Goal: Browse casually

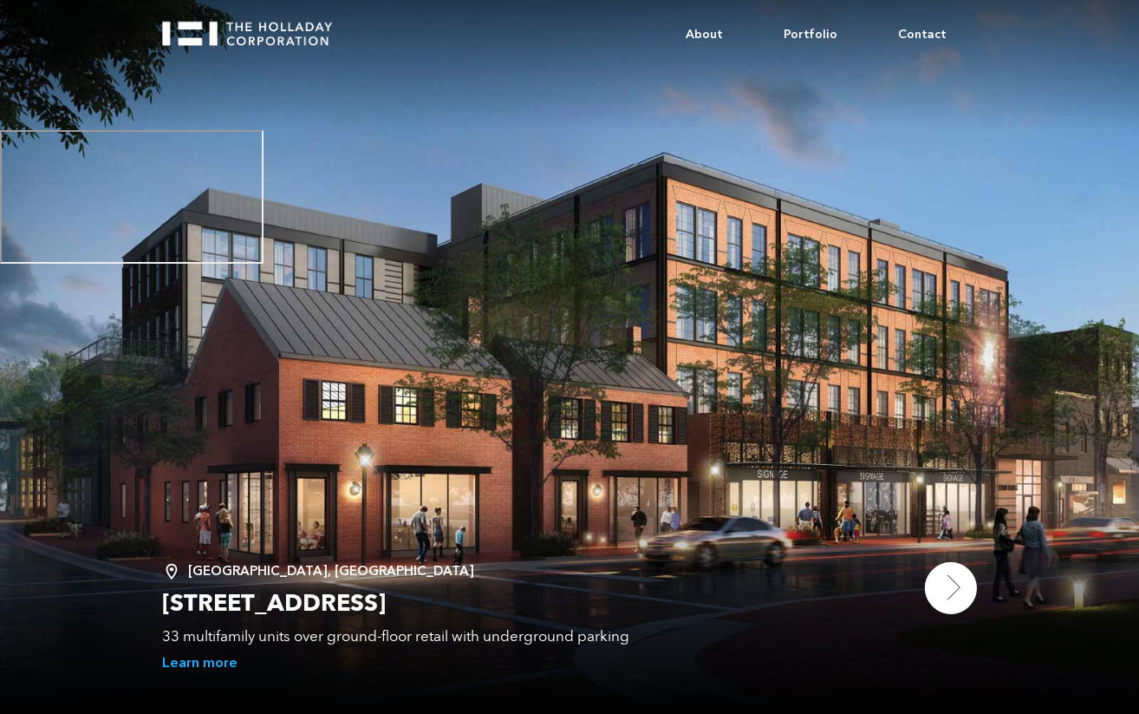
click at [937, 585] on img at bounding box center [951, 588] width 52 height 52
